Goal: Check status: Check status

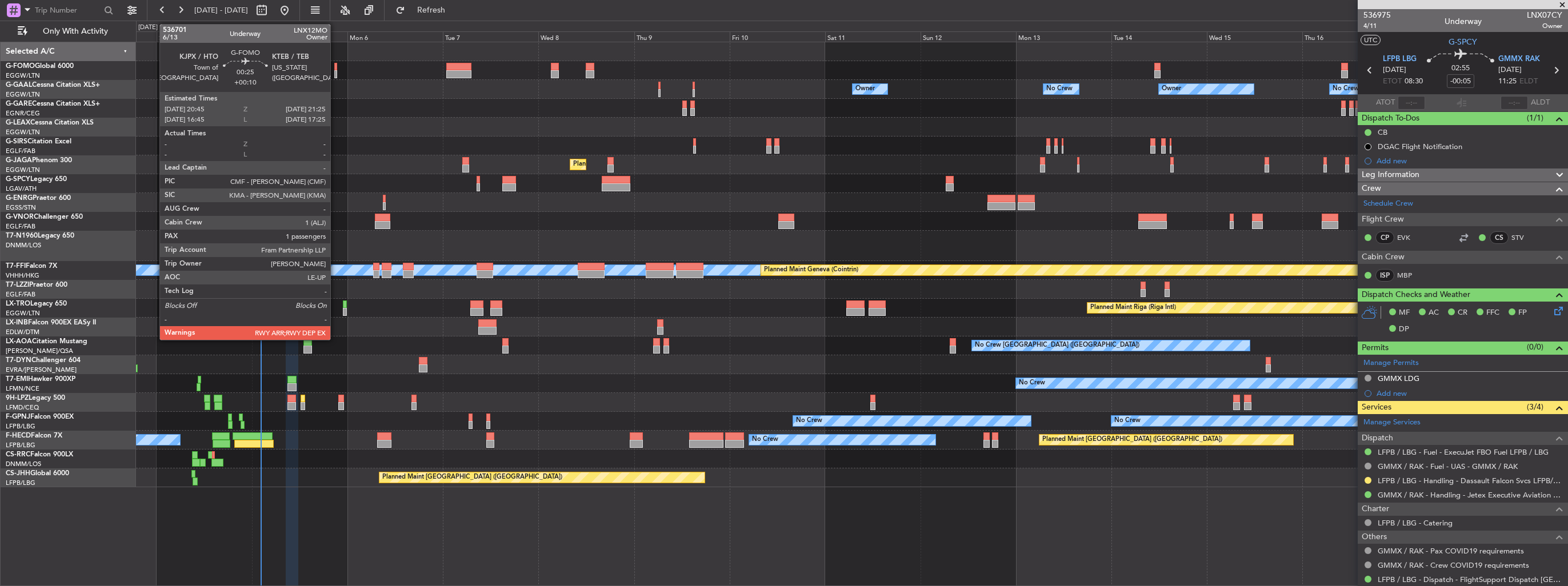
click at [335, 76] on div at bounding box center [335, 74] width 3 height 8
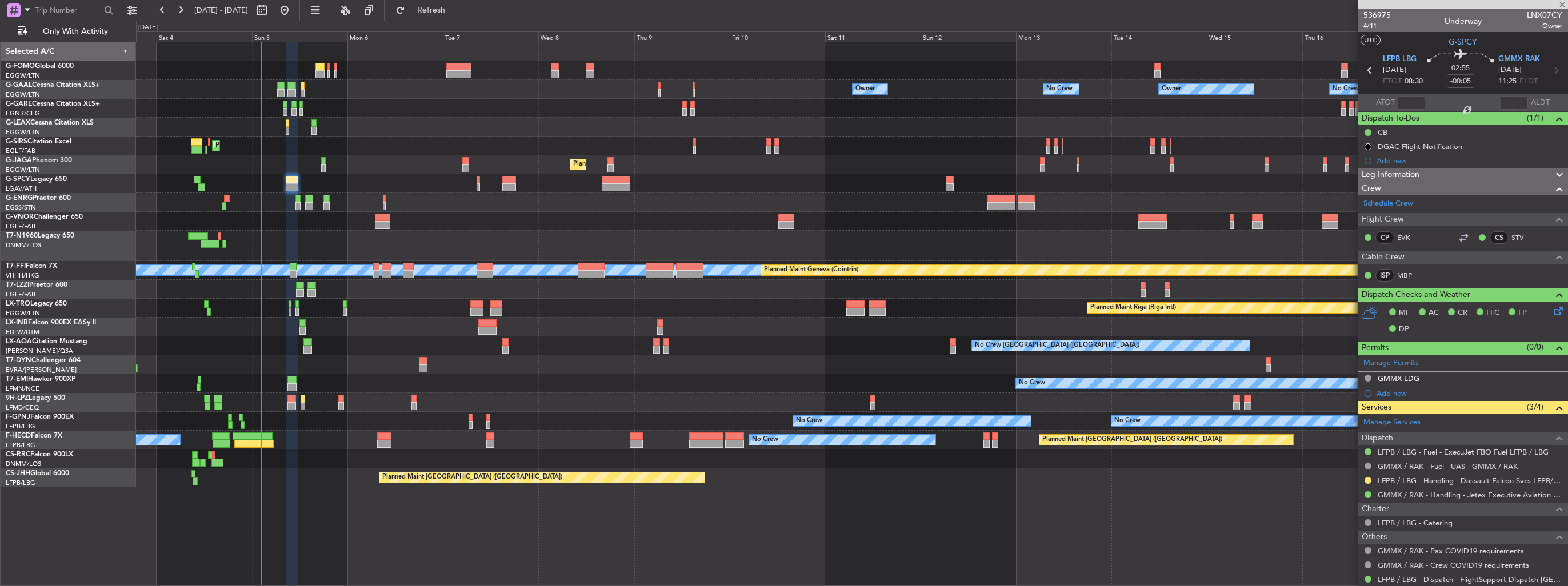
type input "+00:10"
type input "1"
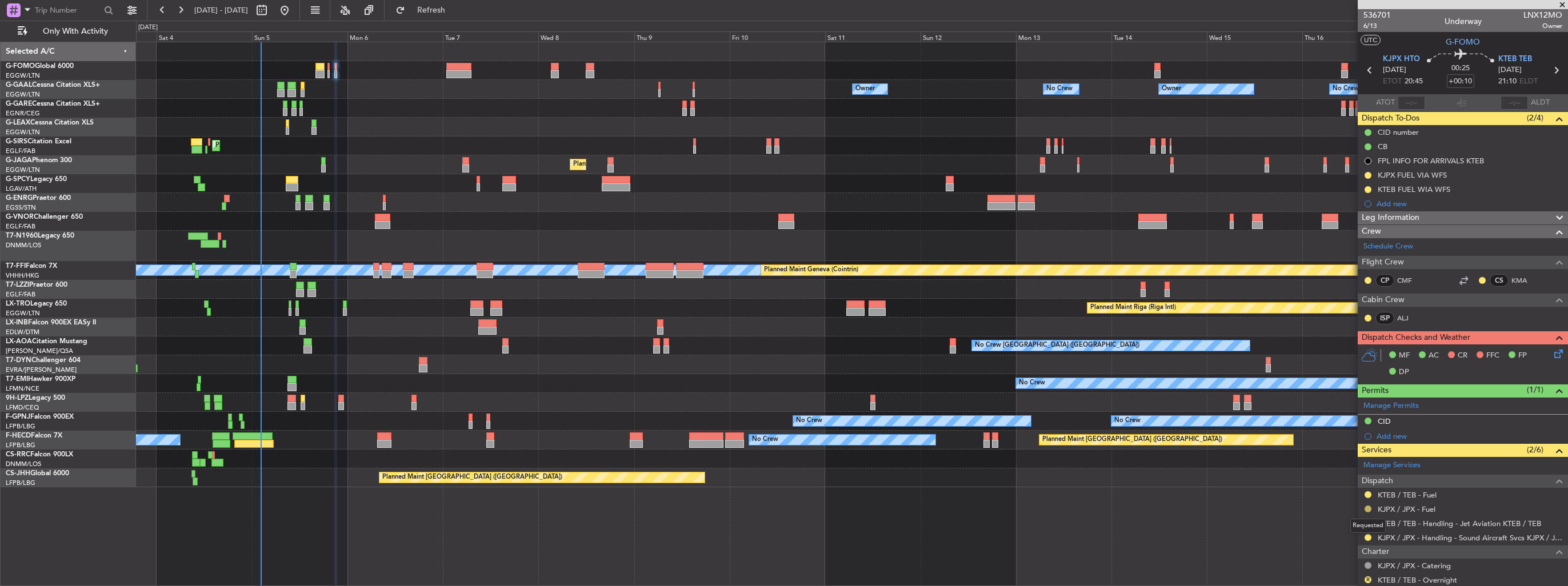
click at [1365, 509] on button at bounding box center [1368, 509] width 7 height 7
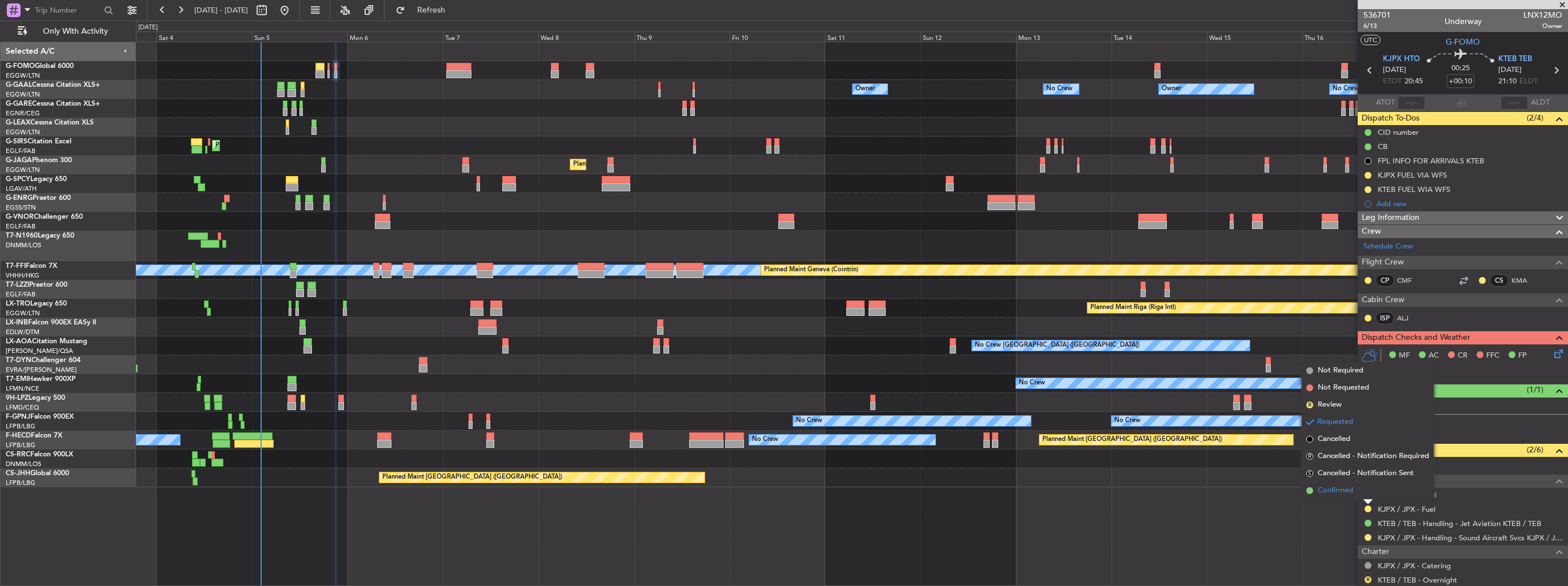
click at [1341, 486] on span "Confirmed" at bounding box center [1335, 491] width 35 height 12
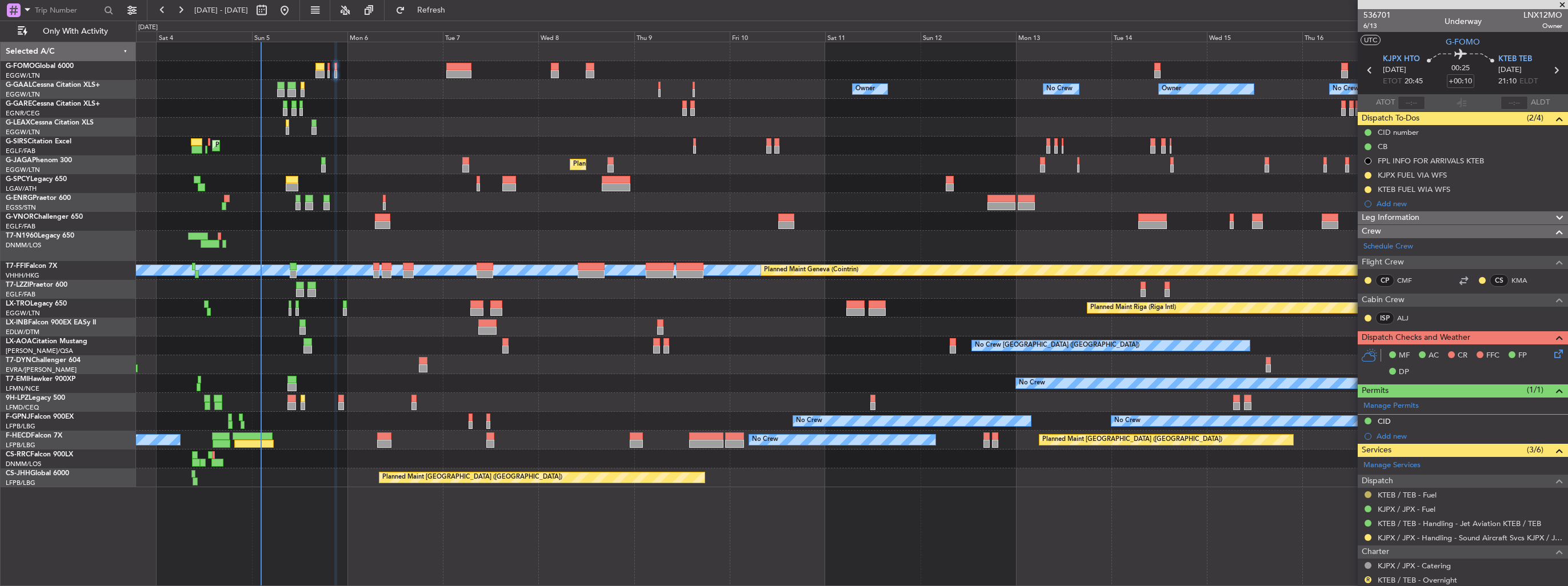
click at [1365, 494] on button at bounding box center [1368, 495] width 7 height 7
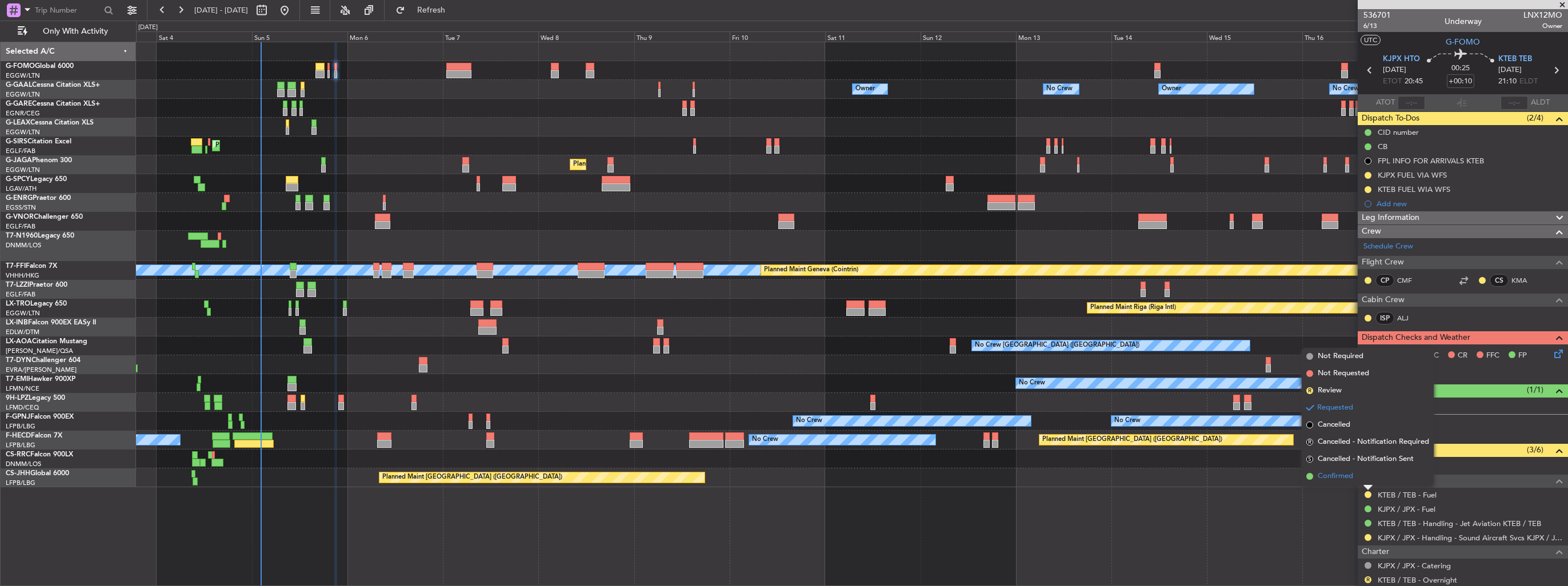
click at [1344, 477] on span "Confirmed" at bounding box center [1335, 476] width 35 height 12
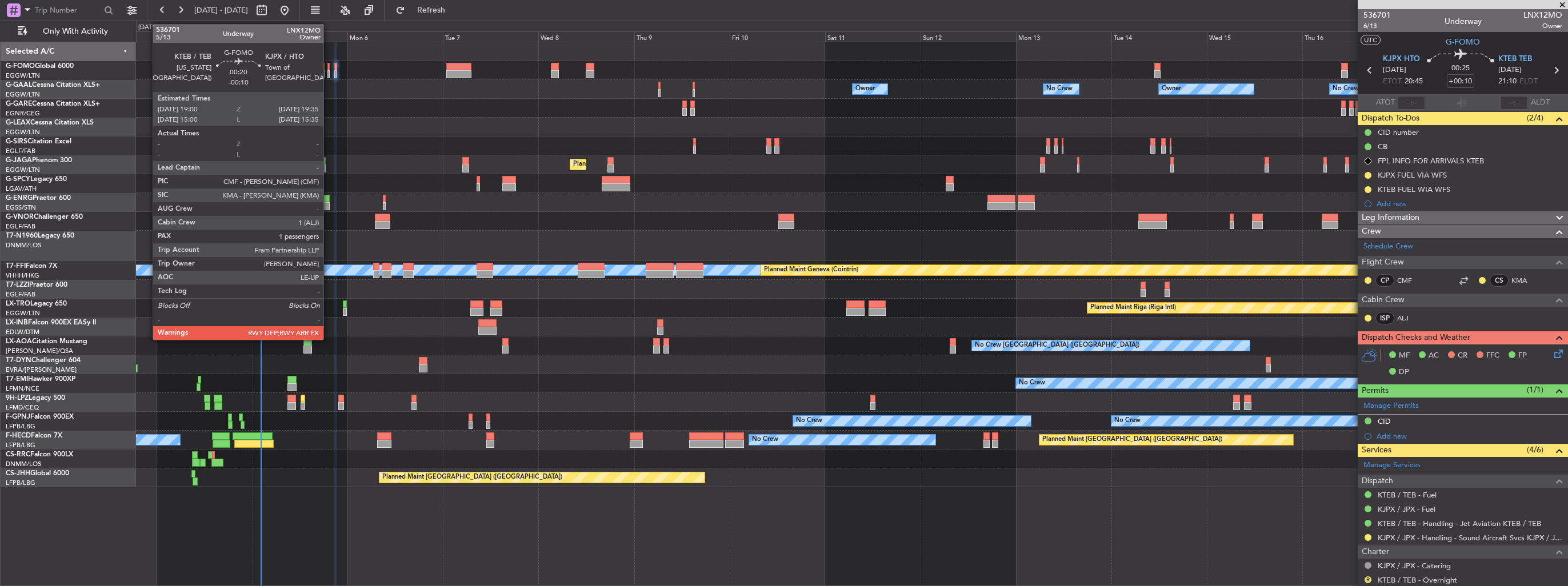
click at [328, 75] on div at bounding box center [328, 74] width 3 height 8
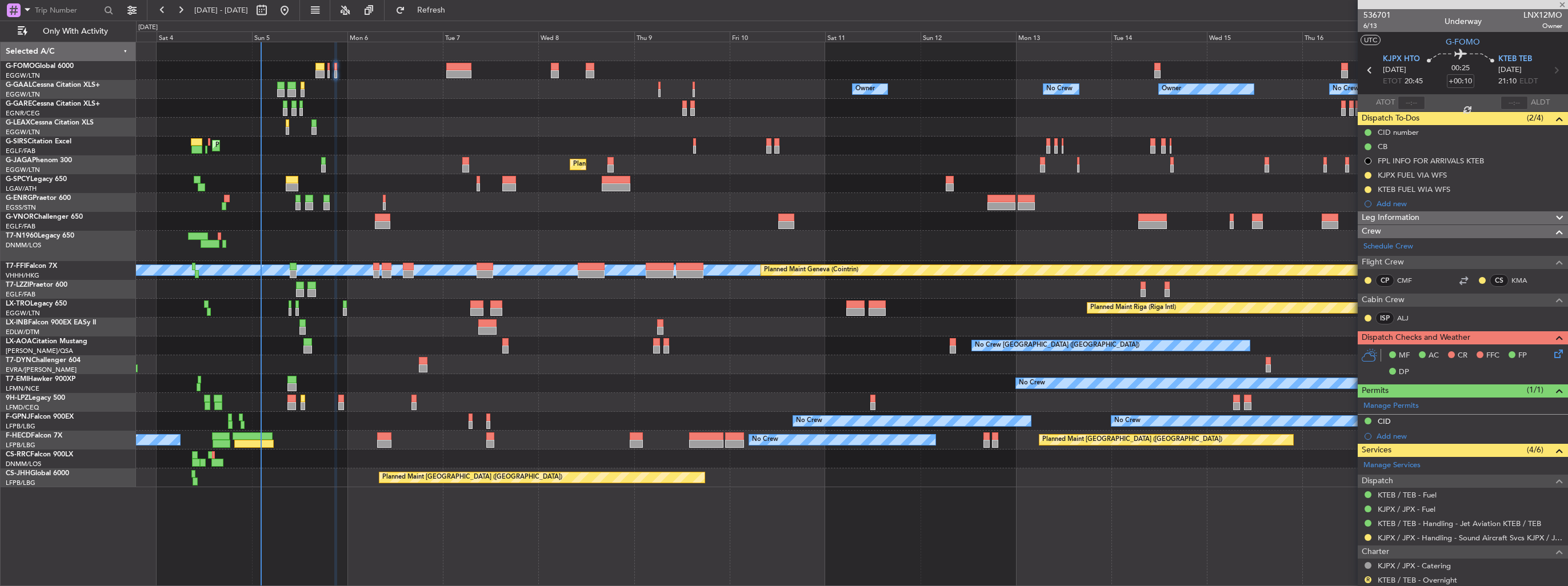
type input "-00:10"
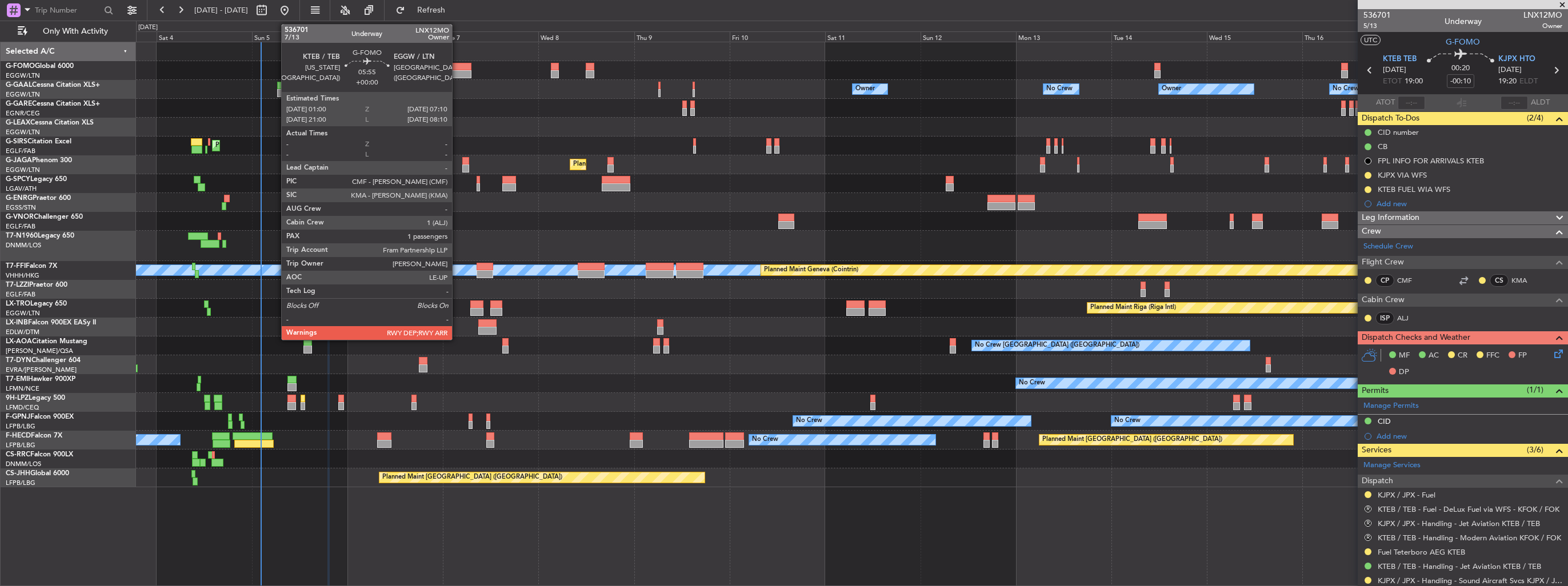
click at [457, 75] on div at bounding box center [458, 74] width 24 height 8
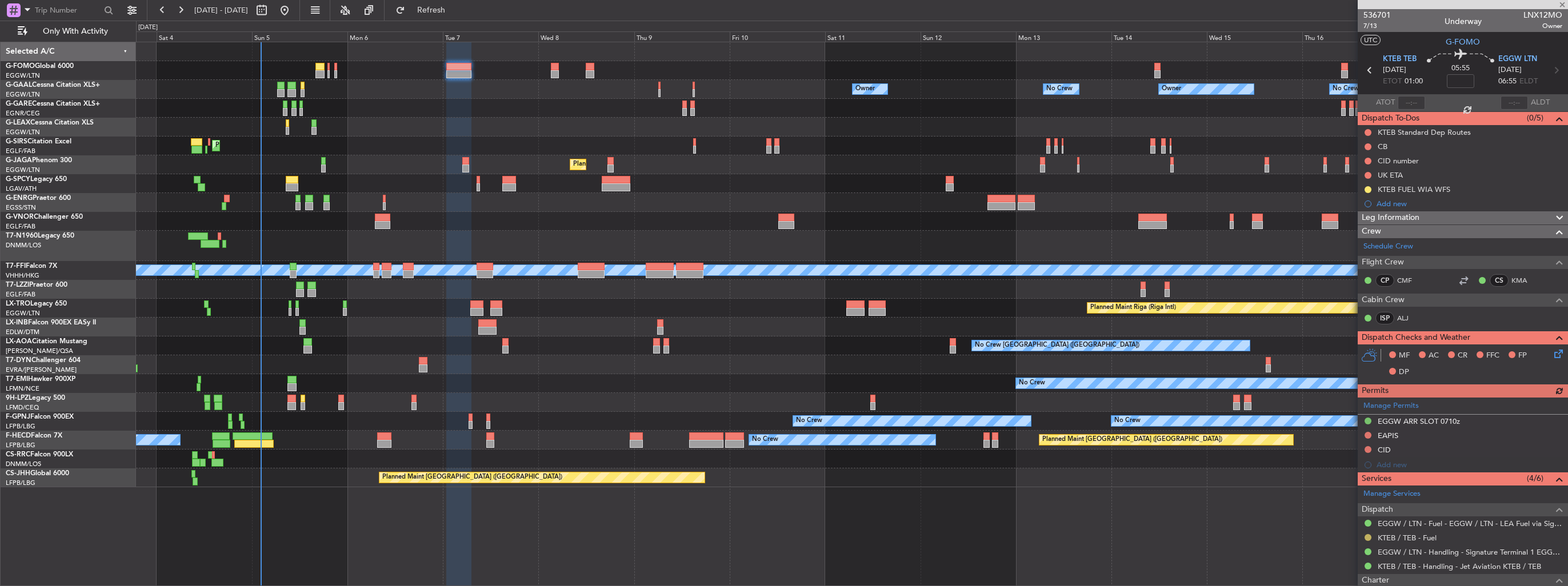
click at [1368, 536] on button at bounding box center [1368, 537] width 7 height 7
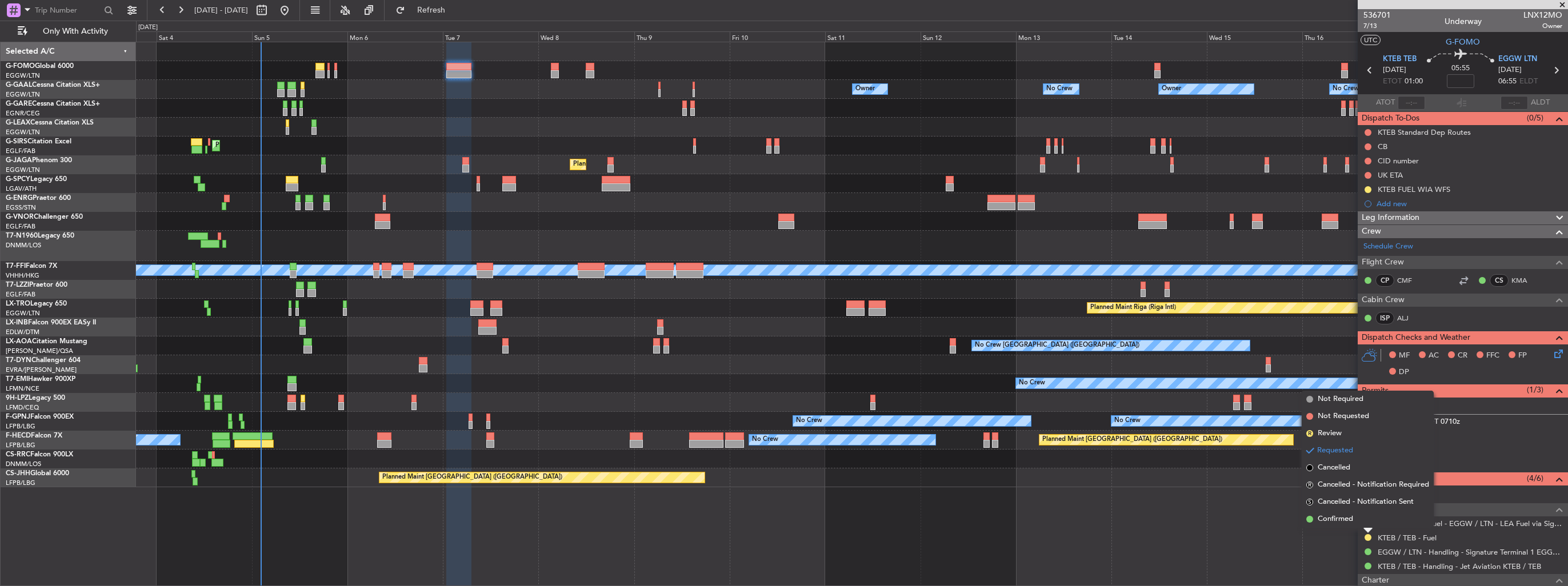
drag, startPoint x: 1362, startPoint y: 536, endPoint x: 1349, endPoint y: 540, distance: 13.6
click at [1302, 541] on div "Owner Owner No Crew Owner Owner No Crew AOG Maint [GEOGRAPHIC_DATA] Planned [GE…" at bounding box center [851, 314] width 1432 height 545
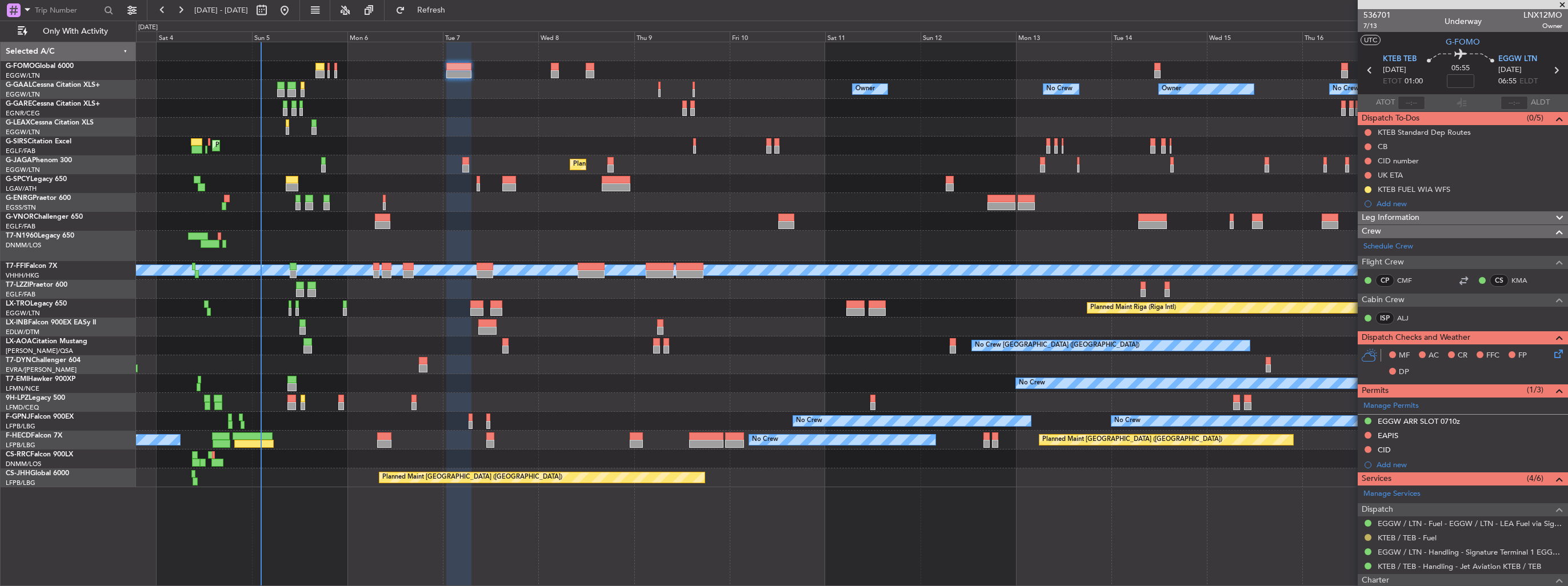
click at [1368, 537] on button at bounding box center [1368, 537] width 7 height 7
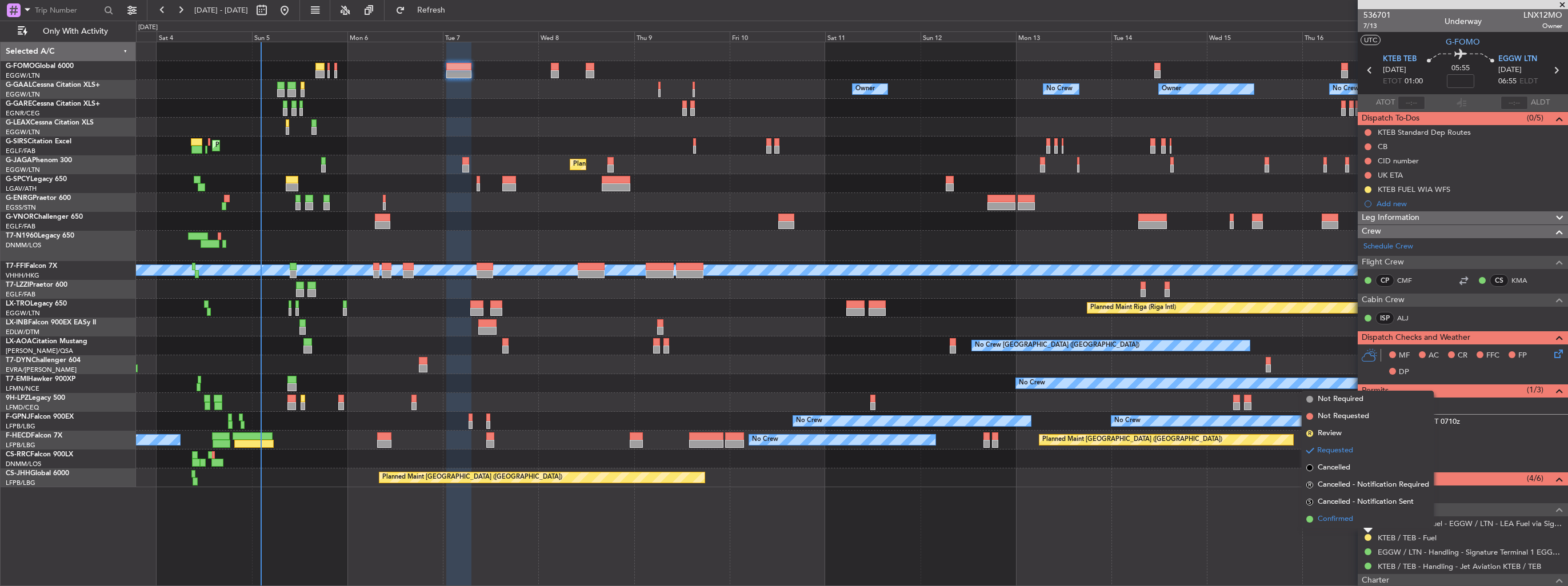
click at [1335, 520] on span "Confirmed" at bounding box center [1335, 519] width 35 height 12
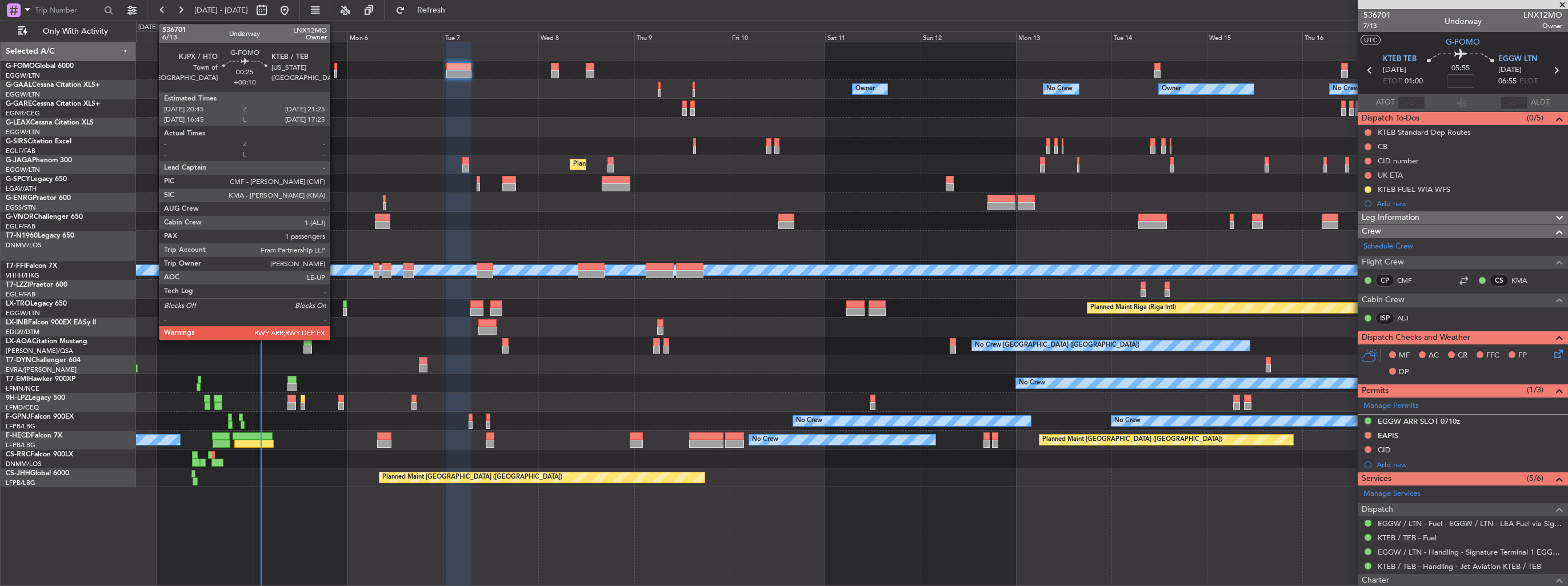
click at [334, 73] on div at bounding box center [335, 74] width 3 height 8
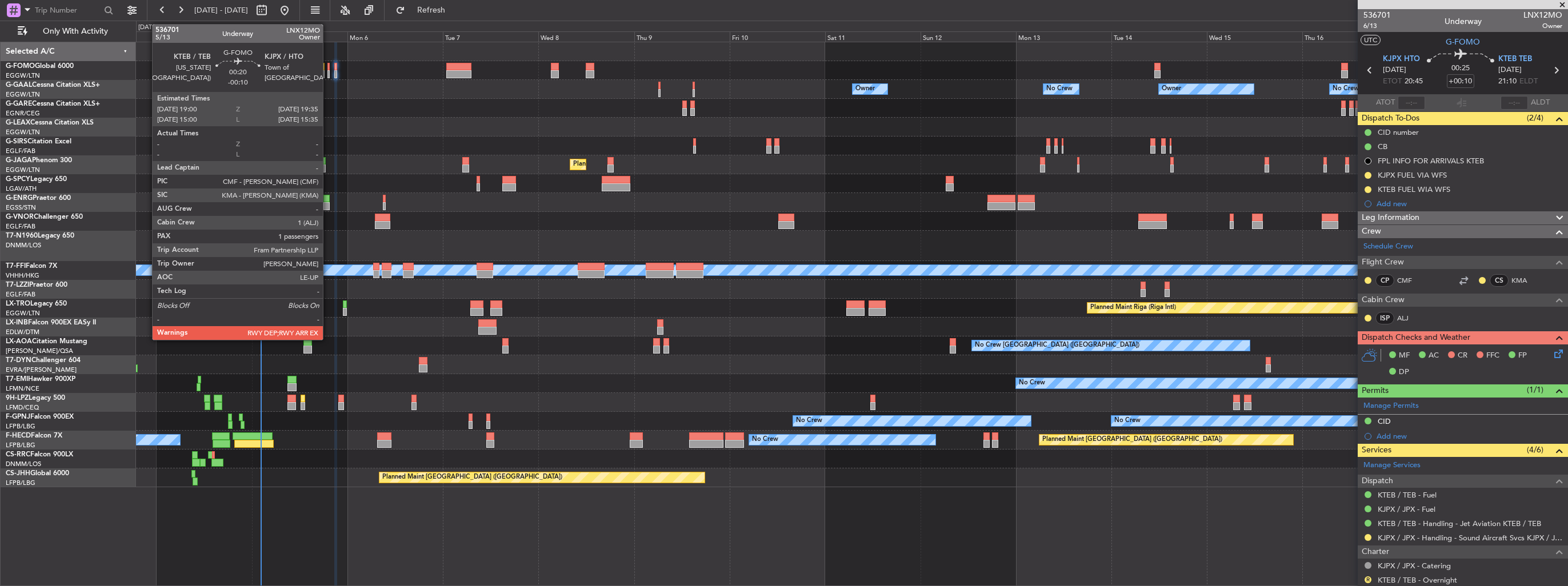
click at [328, 72] on div at bounding box center [328, 74] width 3 height 8
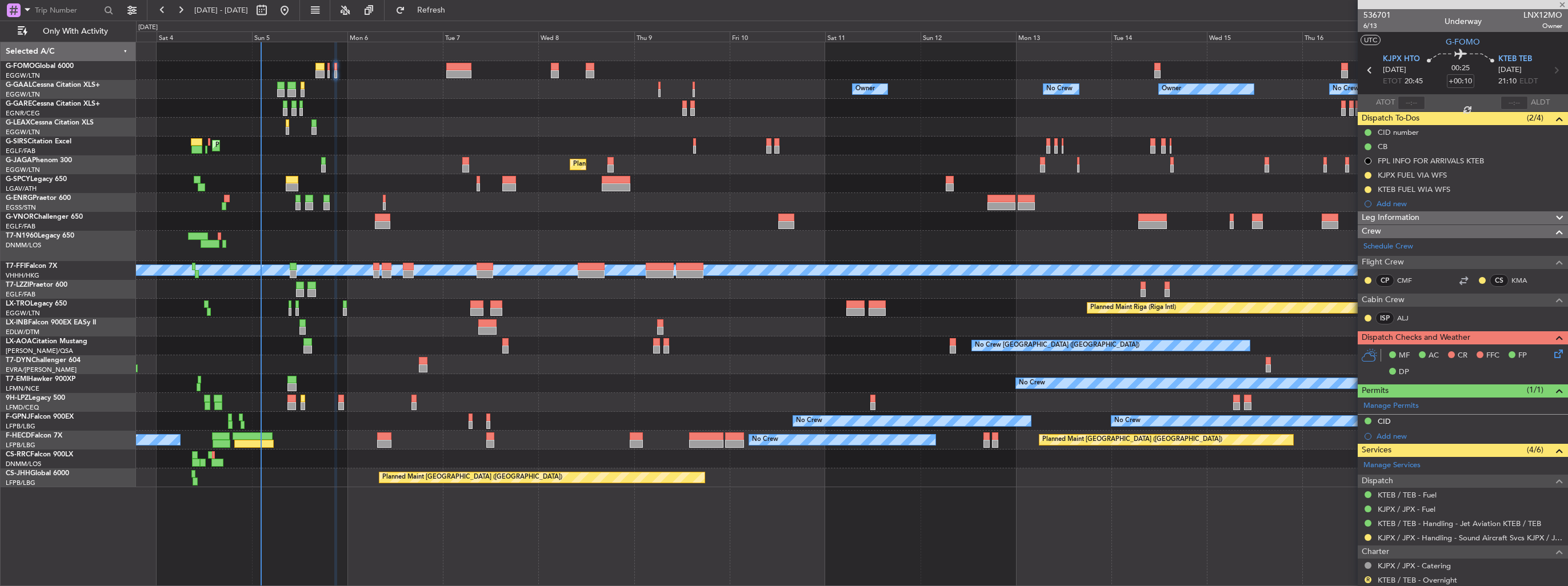
type input "-00:10"
